Goal: Obtain resource: Download file/media

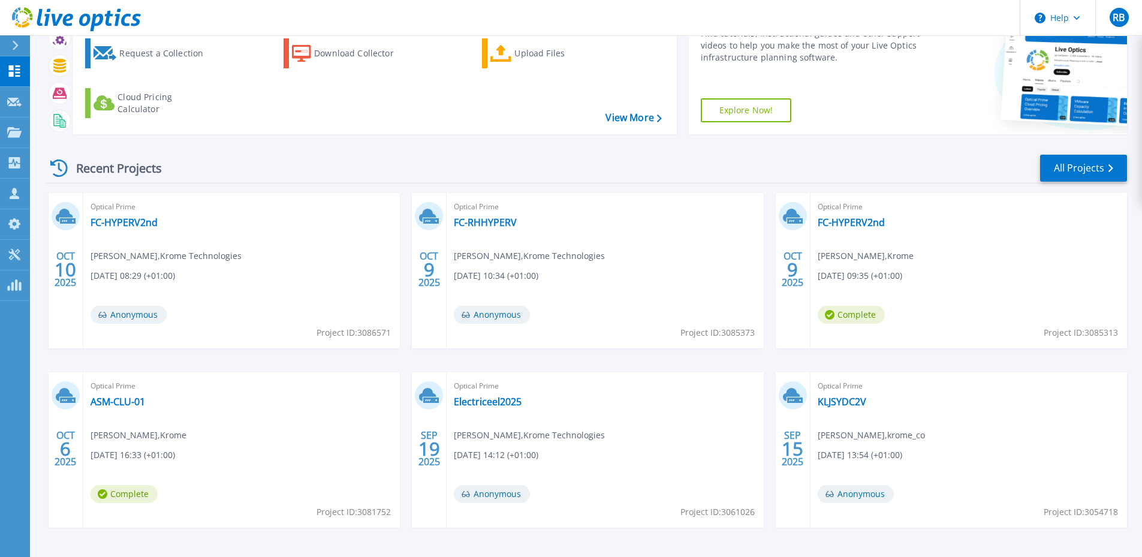
scroll to position [107, 0]
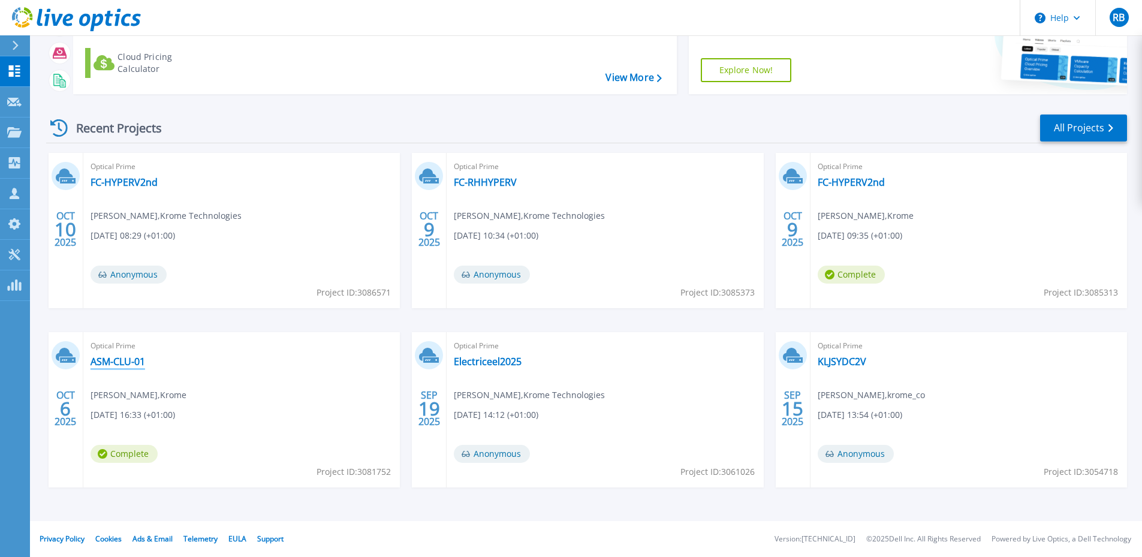
click at [121, 367] on link "ASM-CLU-01" at bounding box center [117, 361] width 55 height 12
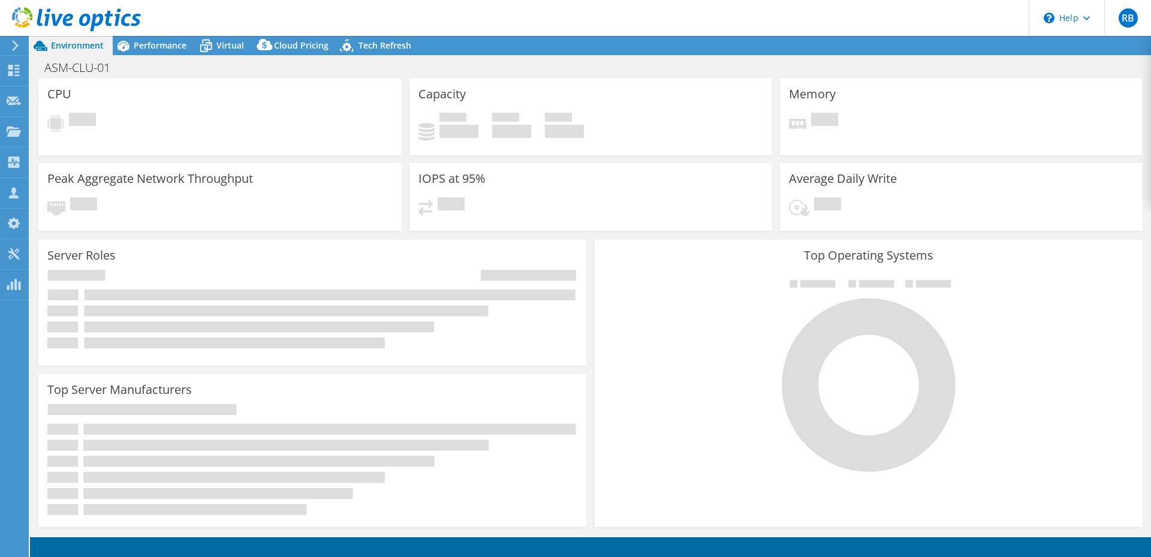
select select "USD"
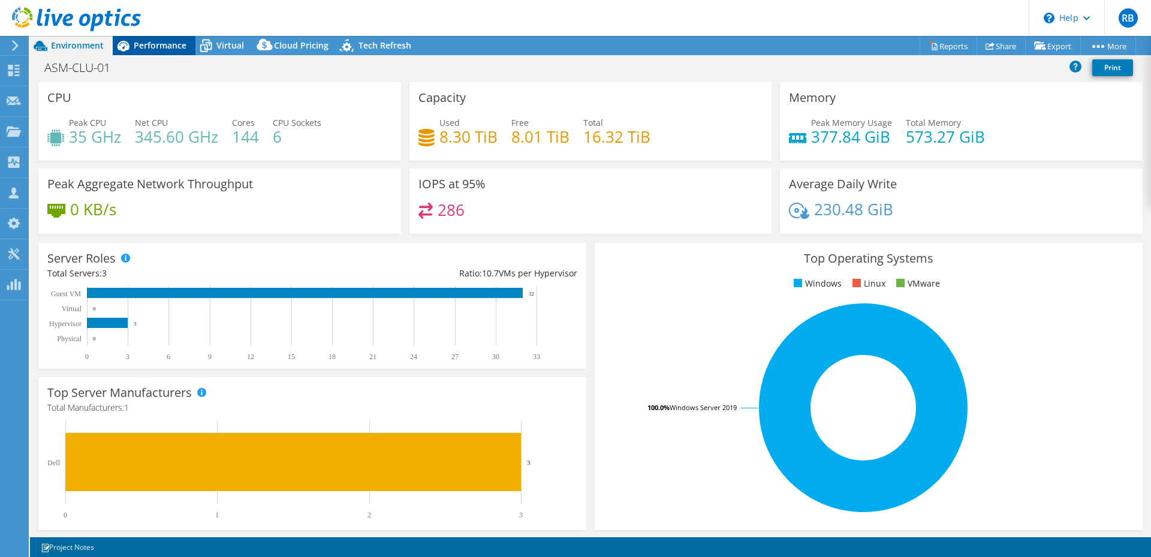
click at [147, 45] on span "Performance" at bounding box center [160, 45] width 53 height 11
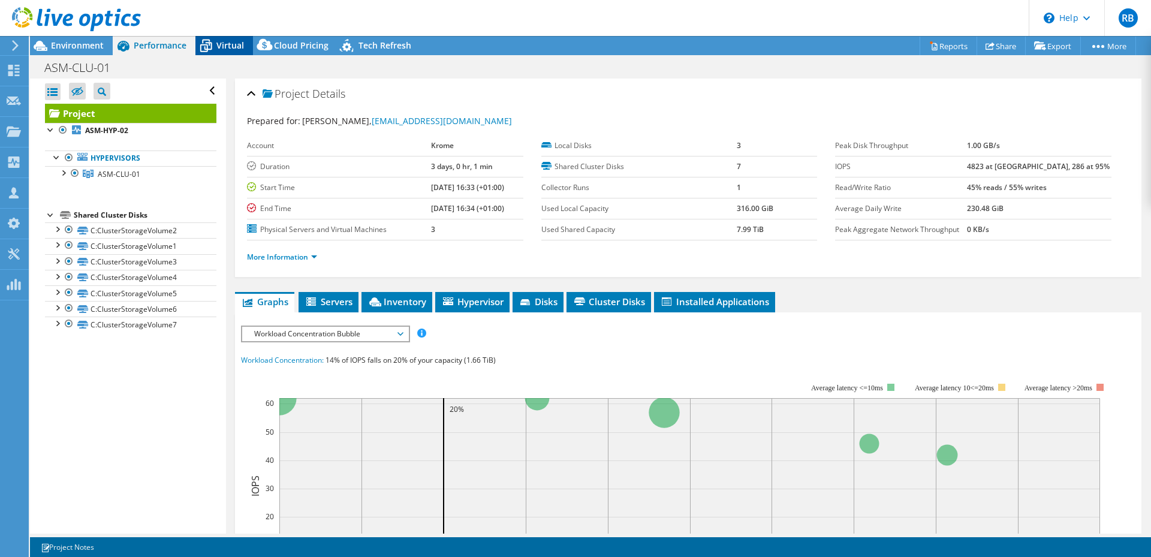
click at [233, 49] on span "Virtual" at bounding box center [230, 45] width 28 height 11
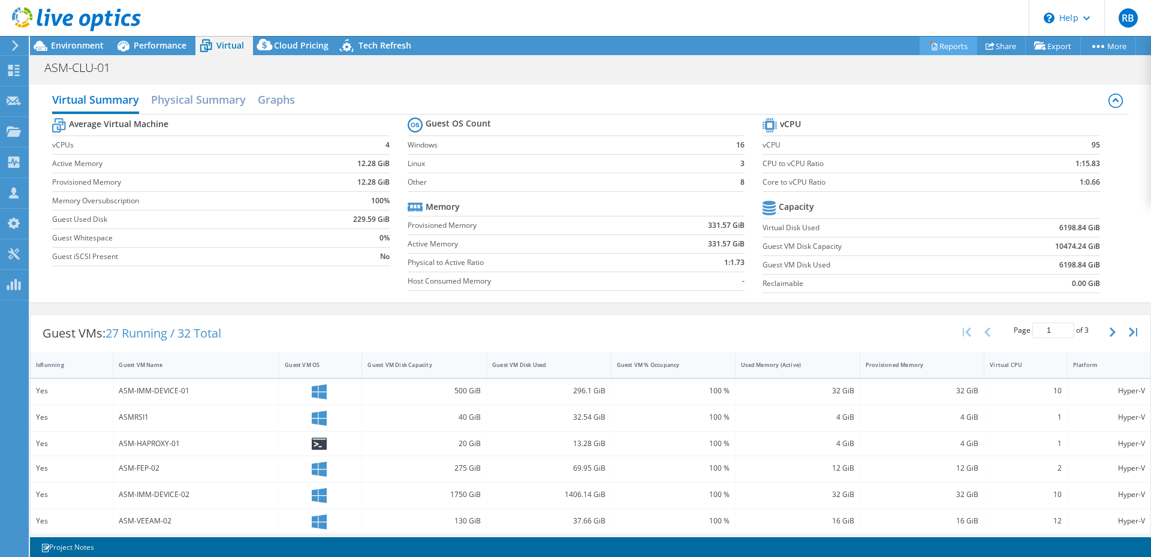
click at [942, 41] on link "Reports" at bounding box center [948, 46] width 58 height 19
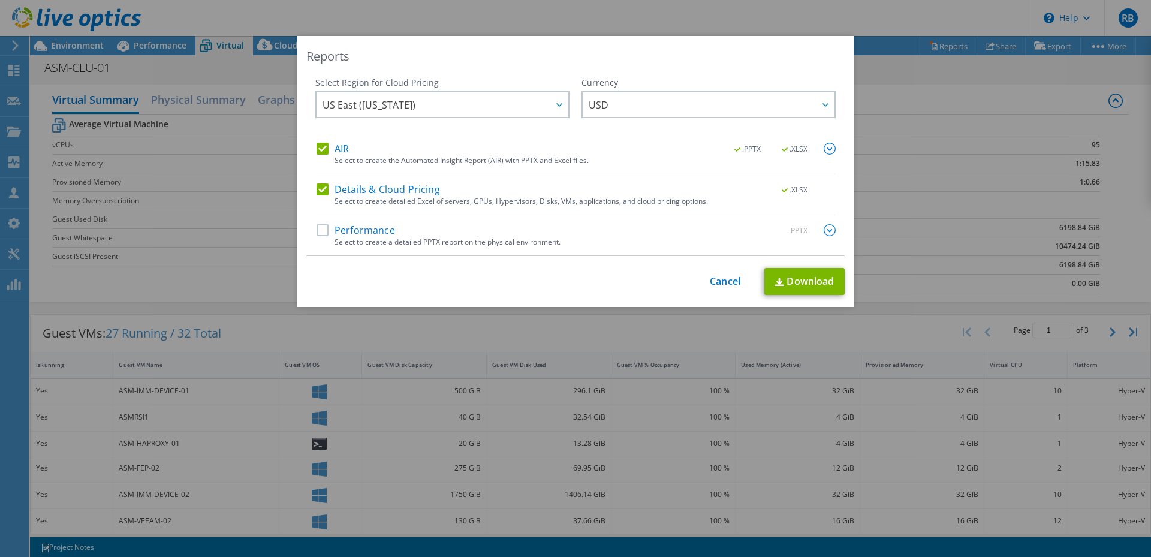
click at [339, 146] on label "AIR" at bounding box center [332, 149] width 32 height 12
click at [0, 0] on input "AIR" at bounding box center [0, 0] width 0 height 0
click at [798, 274] on link "Download" at bounding box center [804, 281] width 80 height 27
click at [718, 285] on link "Cancel" at bounding box center [724, 281] width 31 height 11
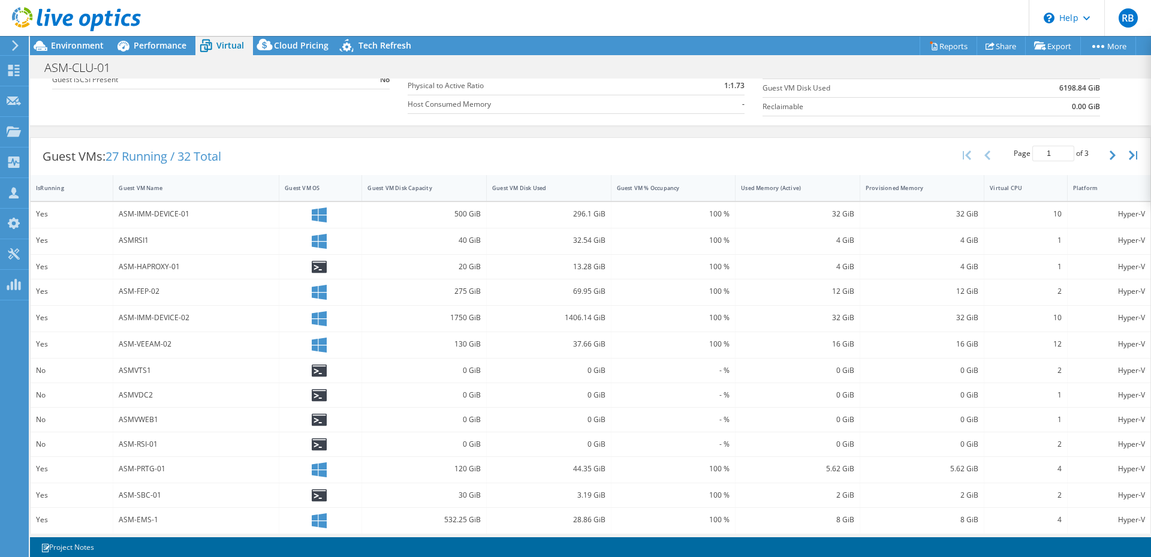
scroll to position [237, 0]
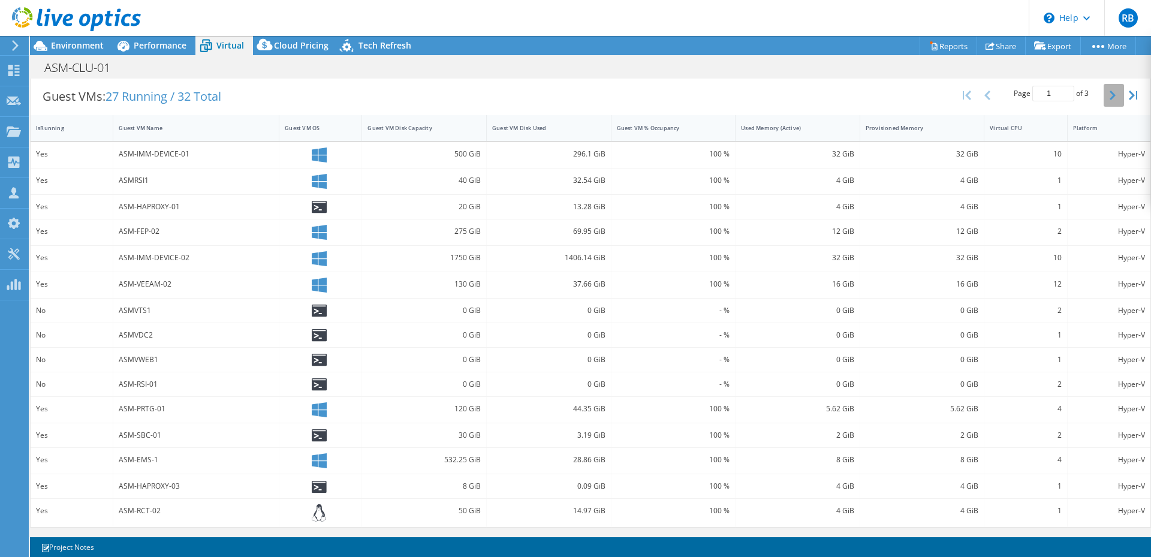
click at [1103, 100] on button "button" at bounding box center [1113, 95] width 20 height 23
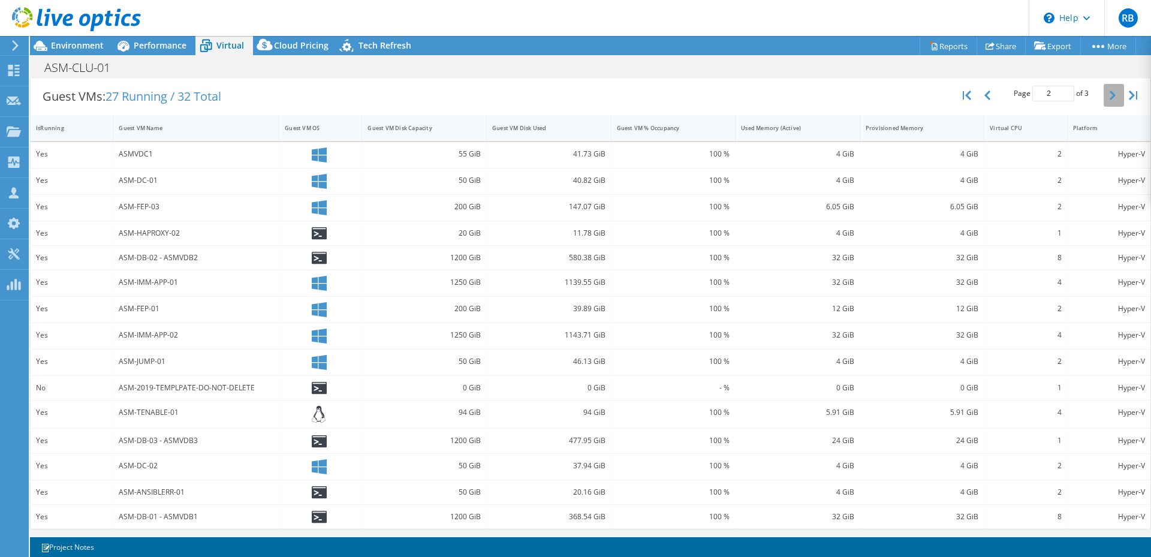
click at [1103, 100] on button "button" at bounding box center [1113, 95] width 20 height 23
type input "3"
